Goal: Navigation & Orientation: Find specific page/section

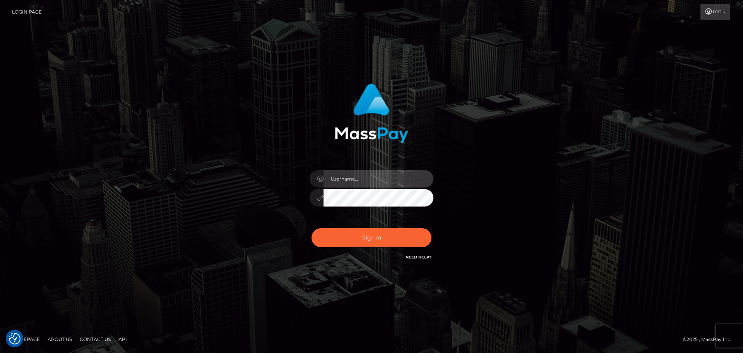
click at [360, 179] on input "text" at bounding box center [379, 178] width 110 height 17
type input "dawson.throne"
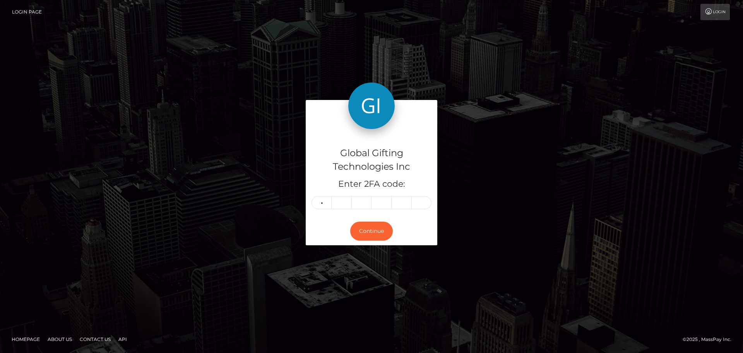
type input "9"
type input "3"
type input "0"
type input "6"
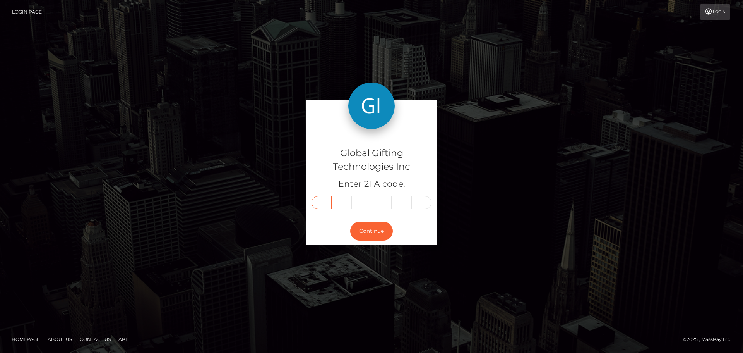
type input "9"
type input "3"
type input "0"
type input "6"
type input "5"
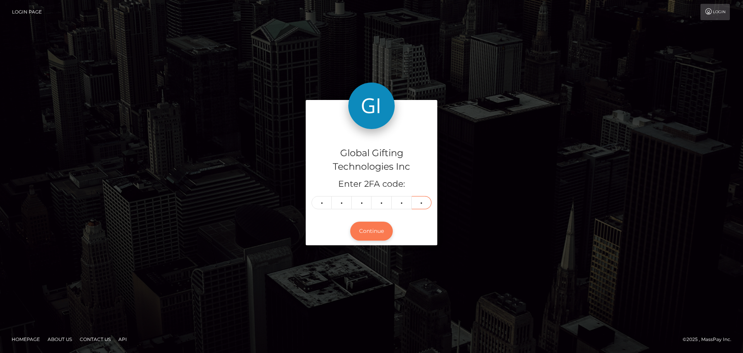
type input "2"
click at [374, 232] on button "Continue" at bounding box center [371, 230] width 43 height 19
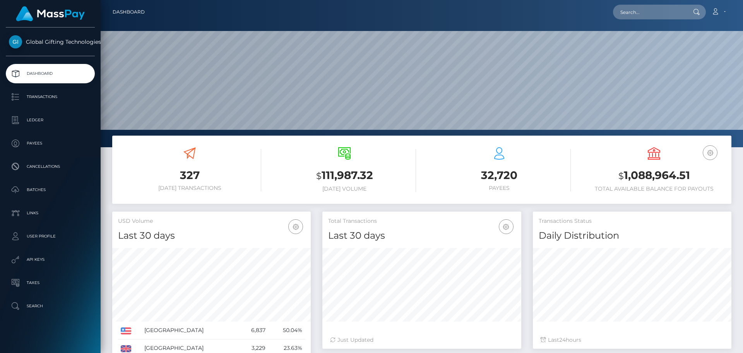
scroll to position [137, 199]
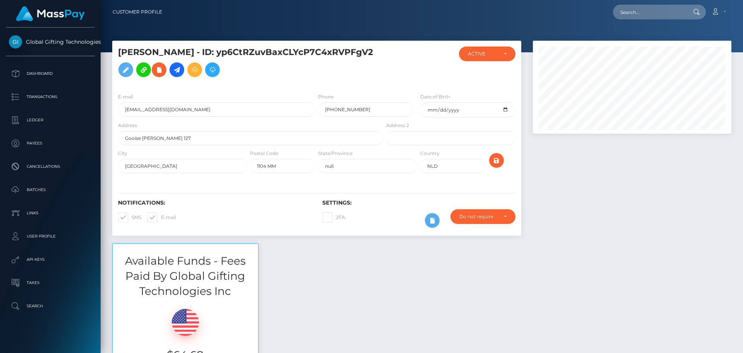
scroll to position [93, 199]
